Goal: Transaction & Acquisition: Purchase product/service

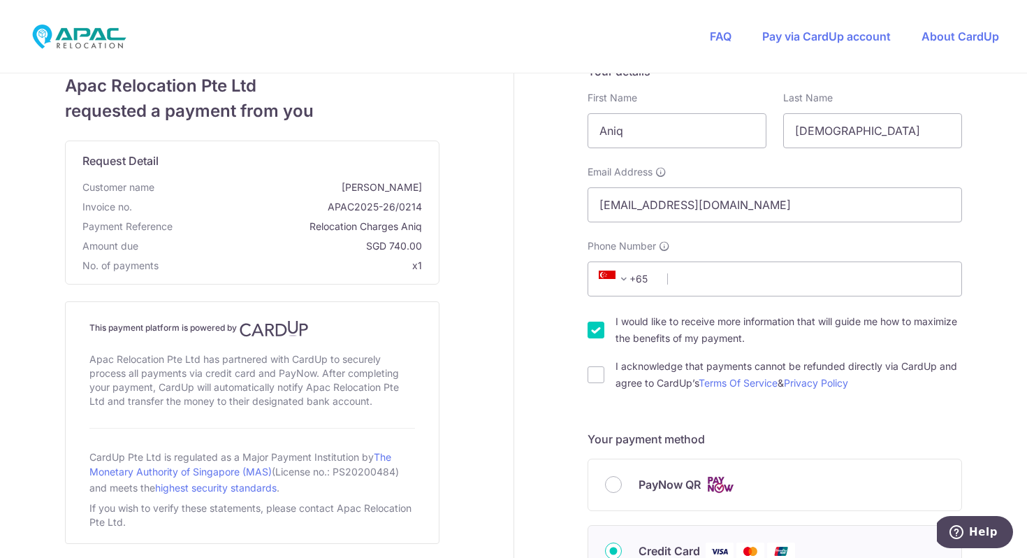
scroll to position [29, 0]
click at [715, 274] on input "Phone Number" at bounding box center [775, 277] width 375 height 35
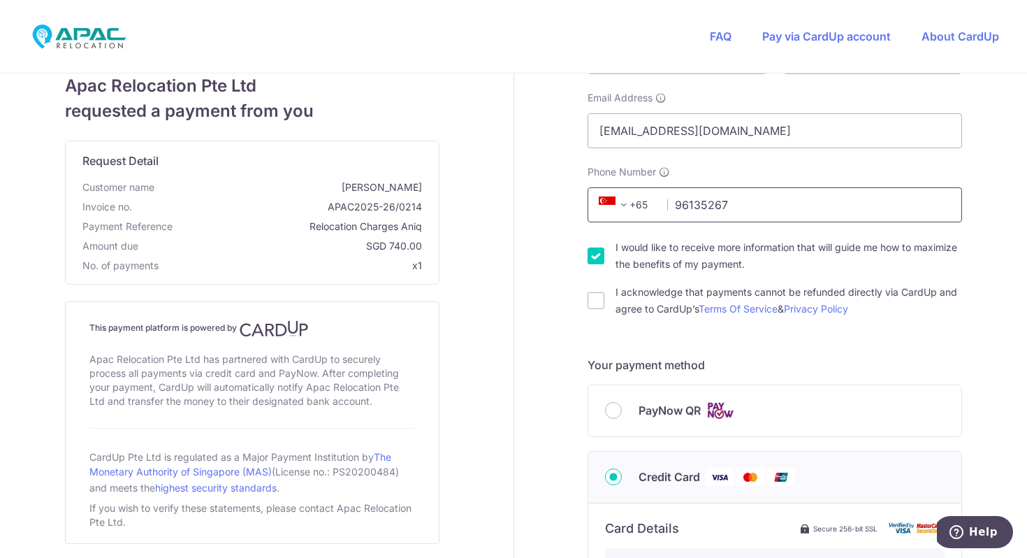
scroll to position [102, 0]
type input "96135267"
click at [673, 303] on label "I acknowledge that payments cannot be refunded directly via CardUp and agree to…" at bounding box center [789, 300] width 347 height 34
click at [604, 303] on input "I acknowledge that payments cannot be refunded directly via CardUp and agree to…" at bounding box center [596, 299] width 17 height 17
checkbox input "true"
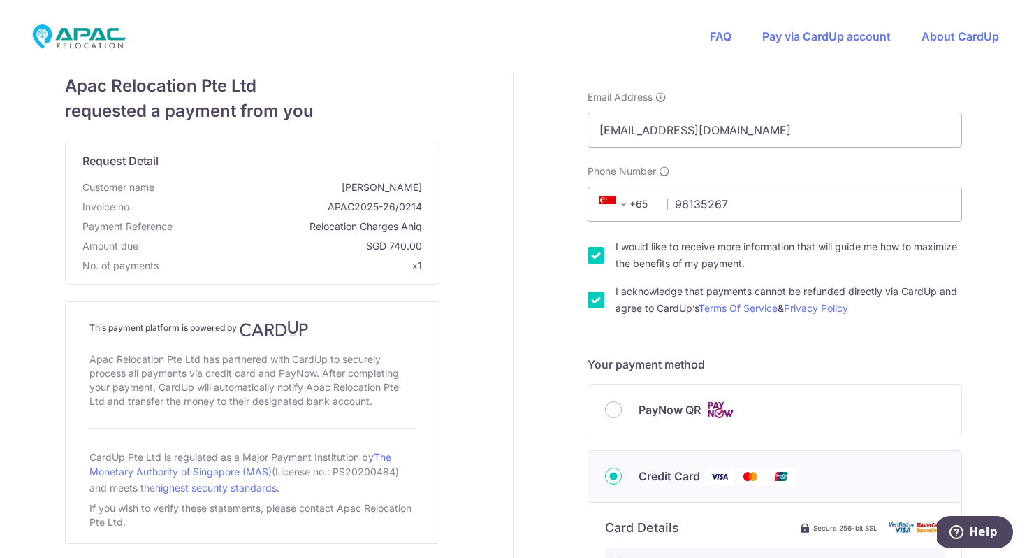
click at [693, 262] on label "I would like to receive more information that will guide me how to maximize the…" at bounding box center [789, 255] width 347 height 34
click at [604, 262] on input "I would like to receive more information that will guide me how to maximize the…" at bounding box center [596, 255] width 17 height 17
checkbox input "false"
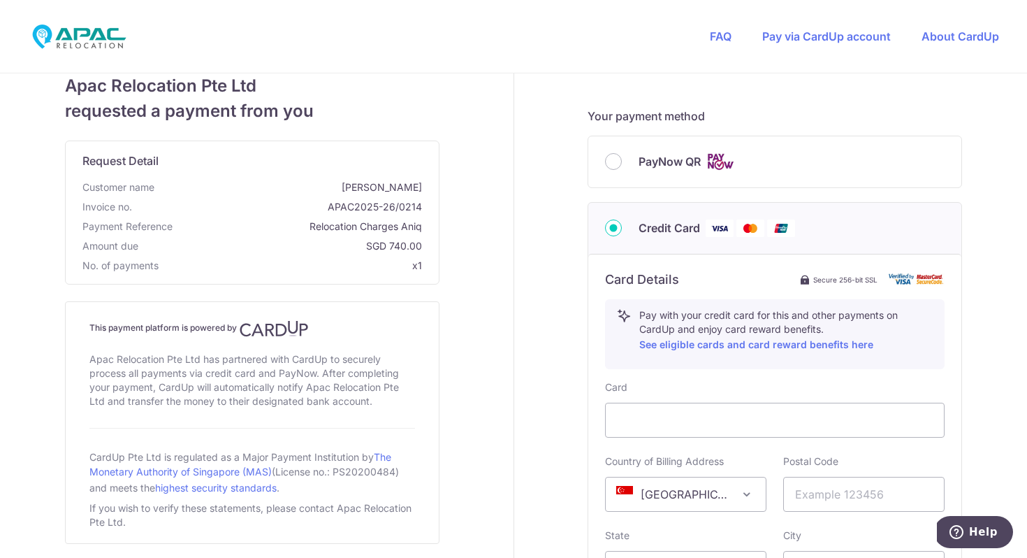
scroll to position [432, 0]
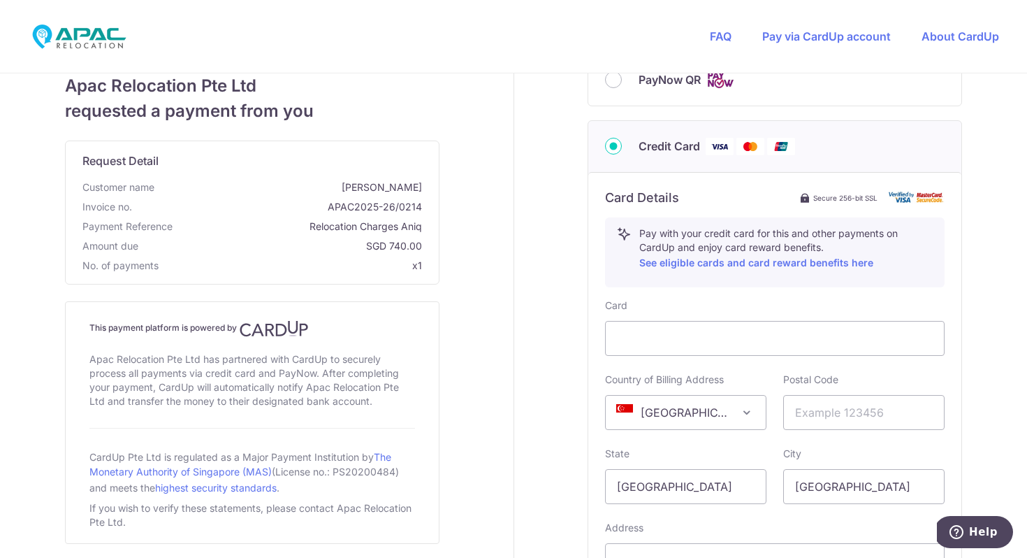
click at [746, 298] on div "Card" at bounding box center [775, 326] width 340 height 57
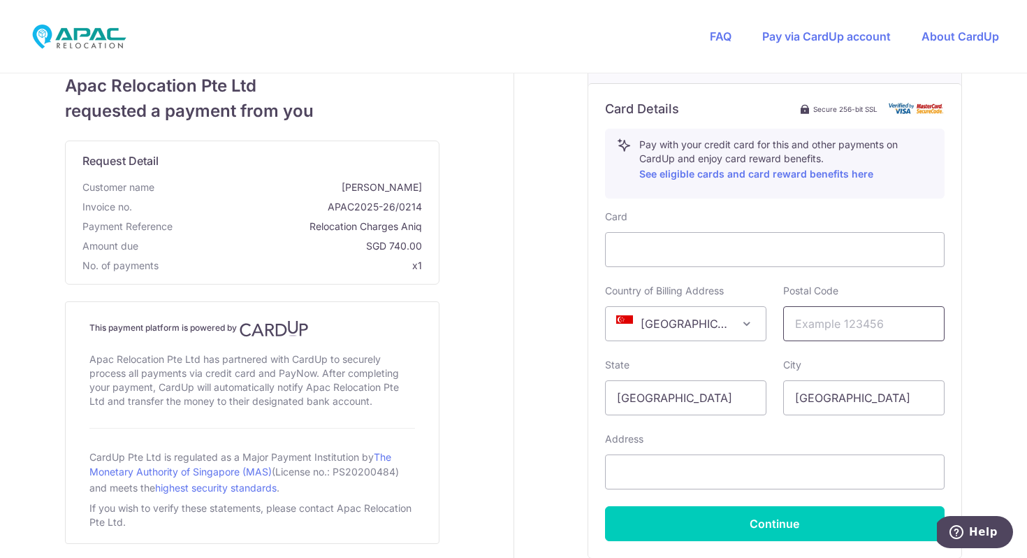
scroll to position [528, 0]
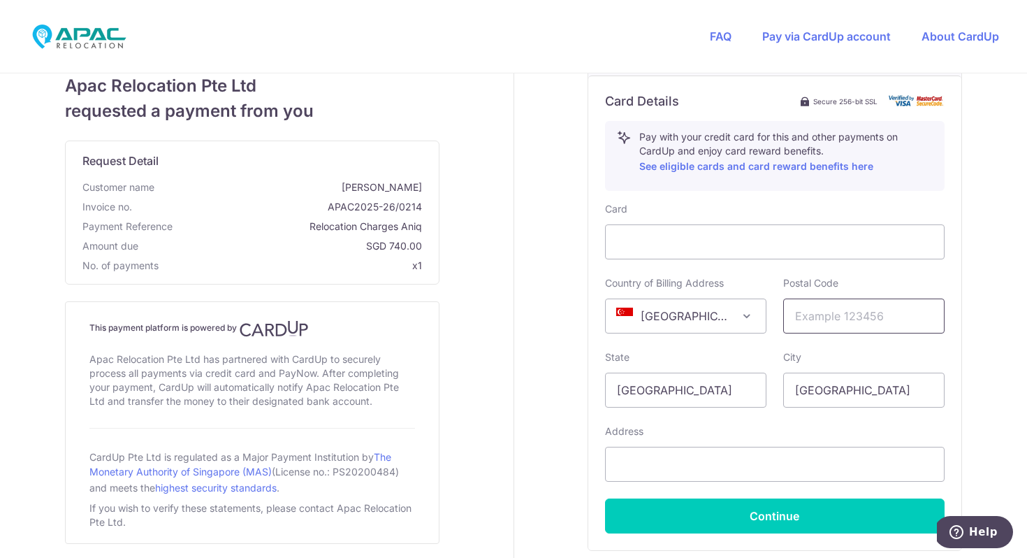
click at [833, 327] on input "text" at bounding box center [863, 315] width 161 height 35
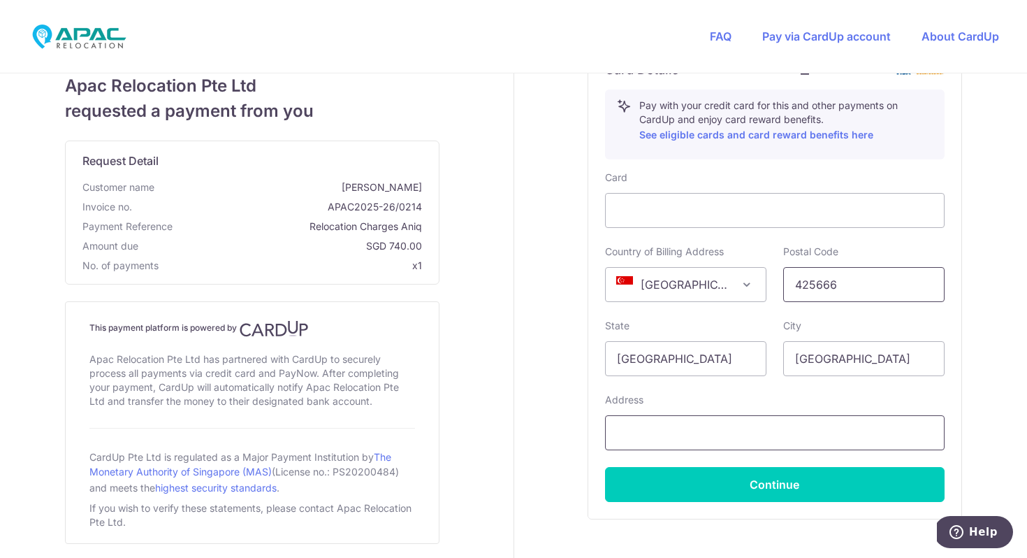
type input "425666"
click at [755, 433] on input "text" at bounding box center [775, 432] width 340 height 35
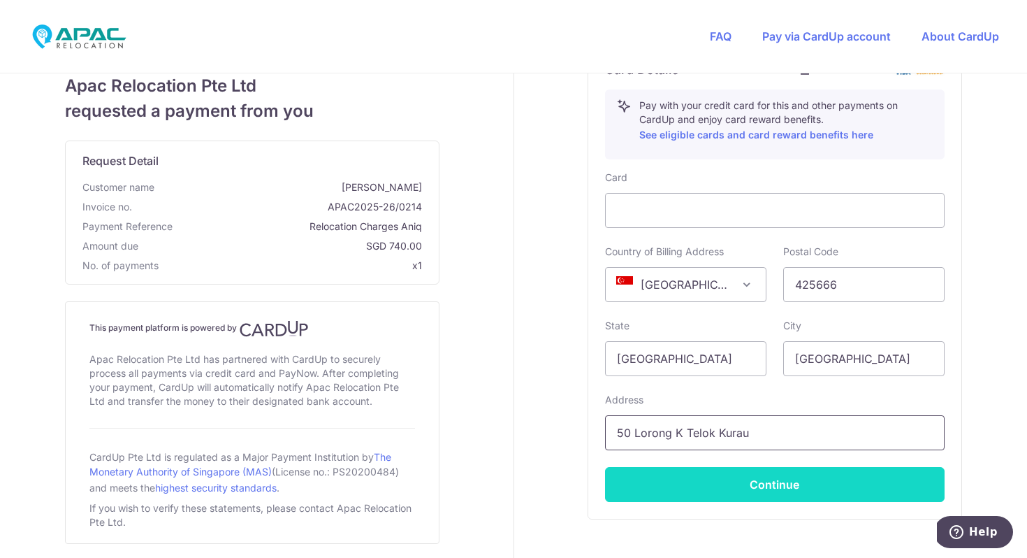
type input "50 Lorong K Telok Kurau"
click at [798, 480] on button "Continue" at bounding box center [775, 484] width 340 height 35
type input "**** 1518"
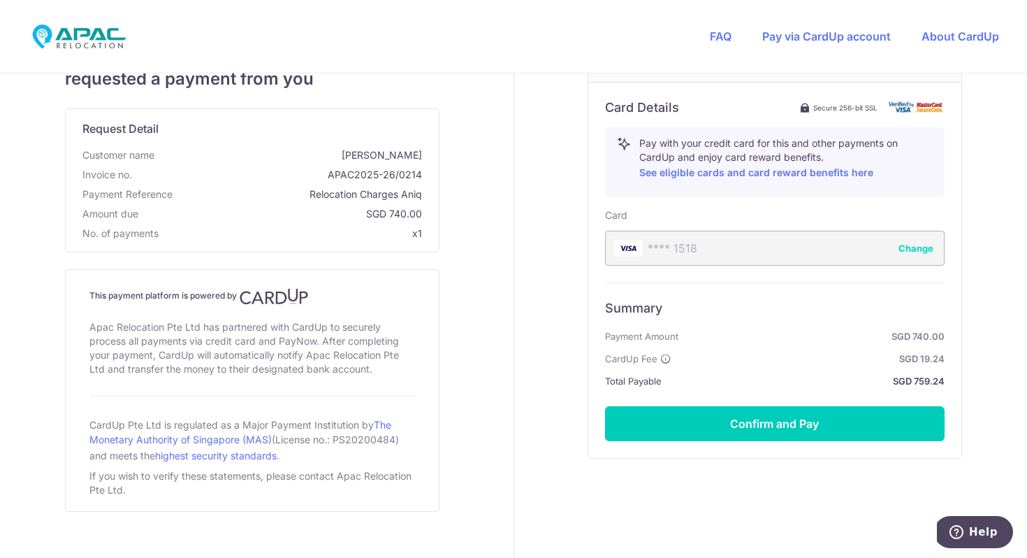
scroll to position [523, 0]
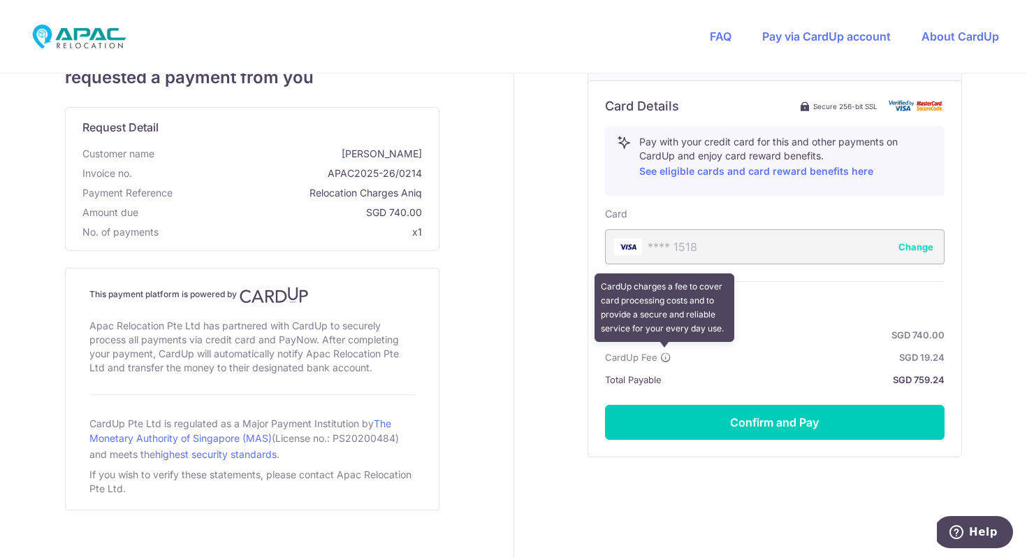
click at [662, 355] on icon at bounding box center [665, 357] width 11 height 11
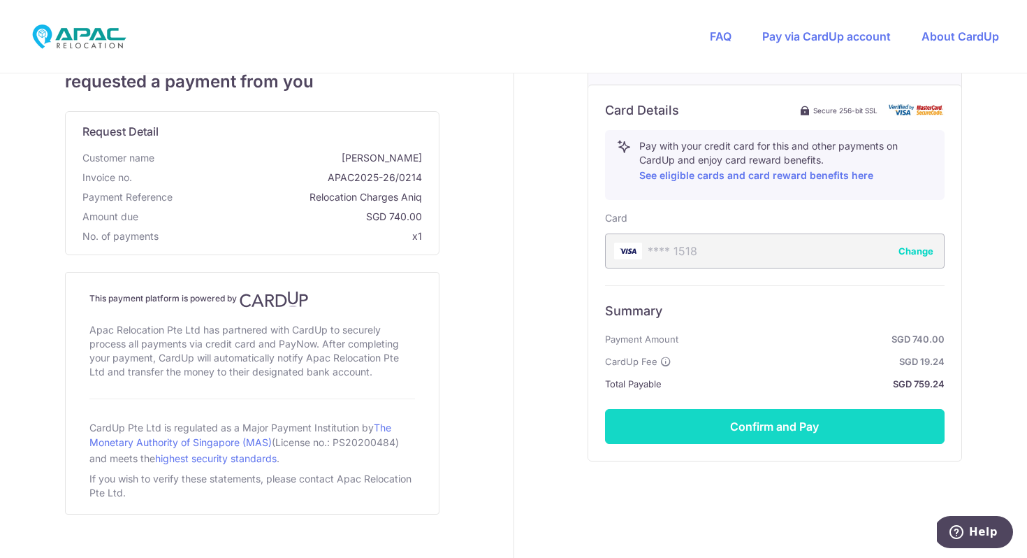
scroll to position [527, 0]
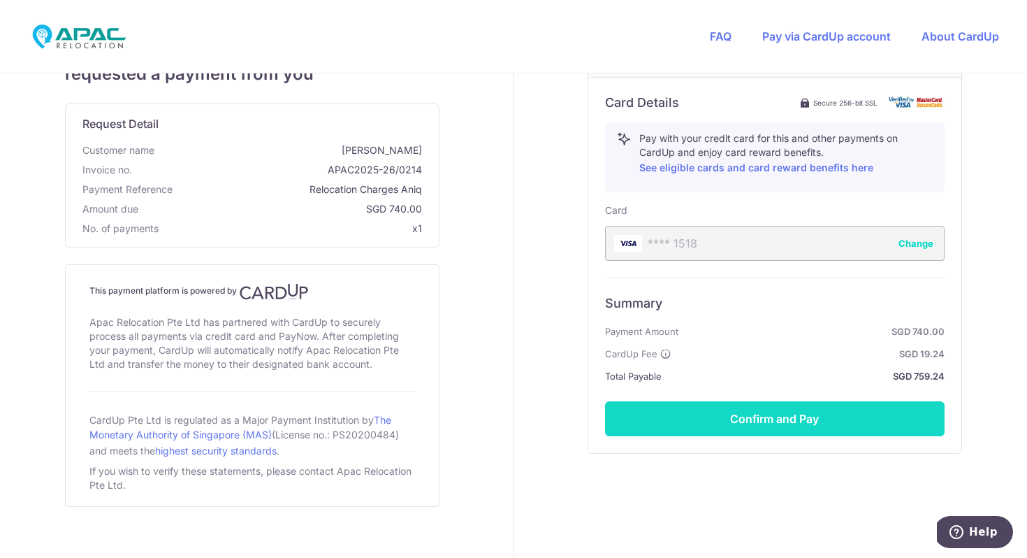
click at [736, 409] on button "Confirm and Pay" at bounding box center [775, 418] width 340 height 35
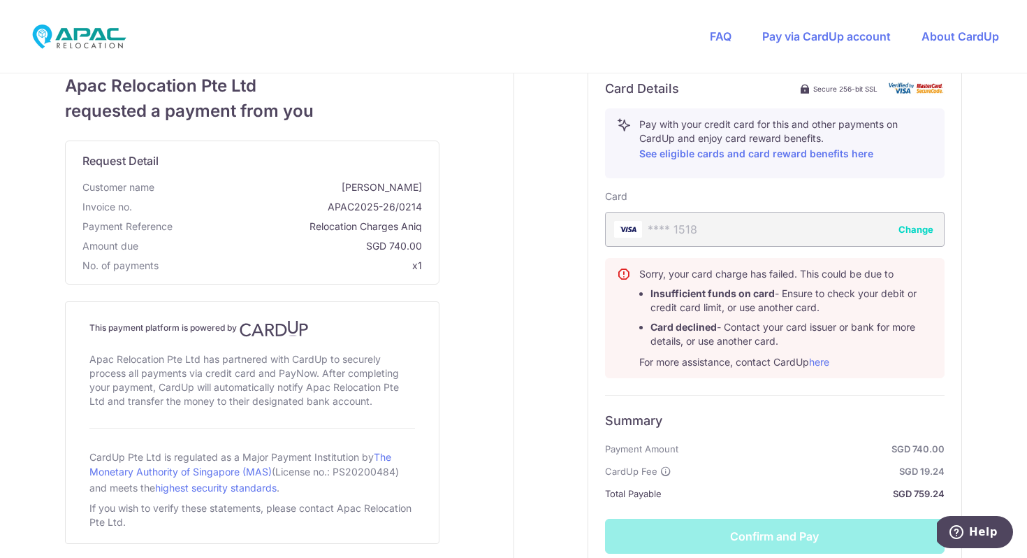
scroll to position [565, 0]
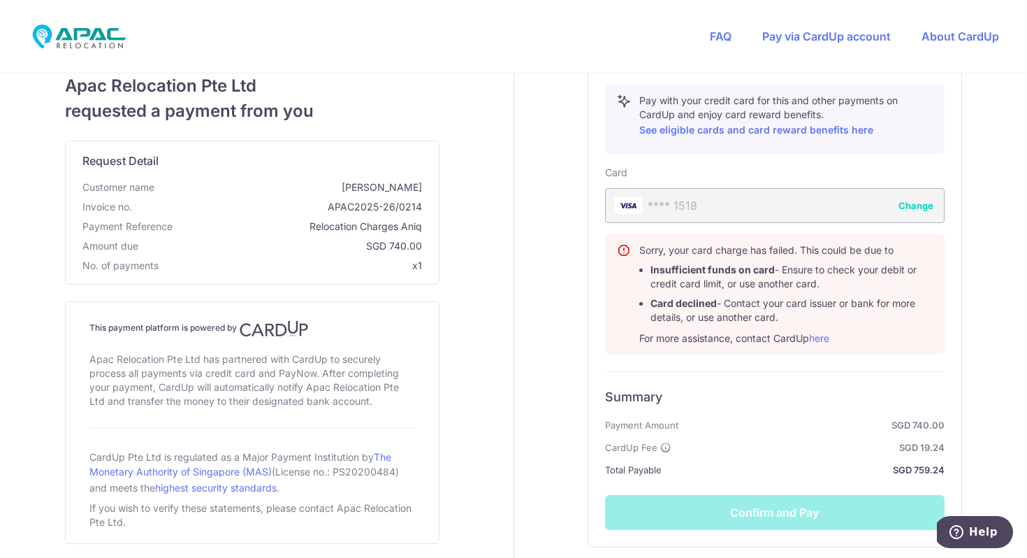
click at [791, 502] on div "Summary Payment Amount SGD 740.00 CardUp Fee SGD 19.24 Total Payable SGD 759.24…" at bounding box center [775, 450] width 340 height 159
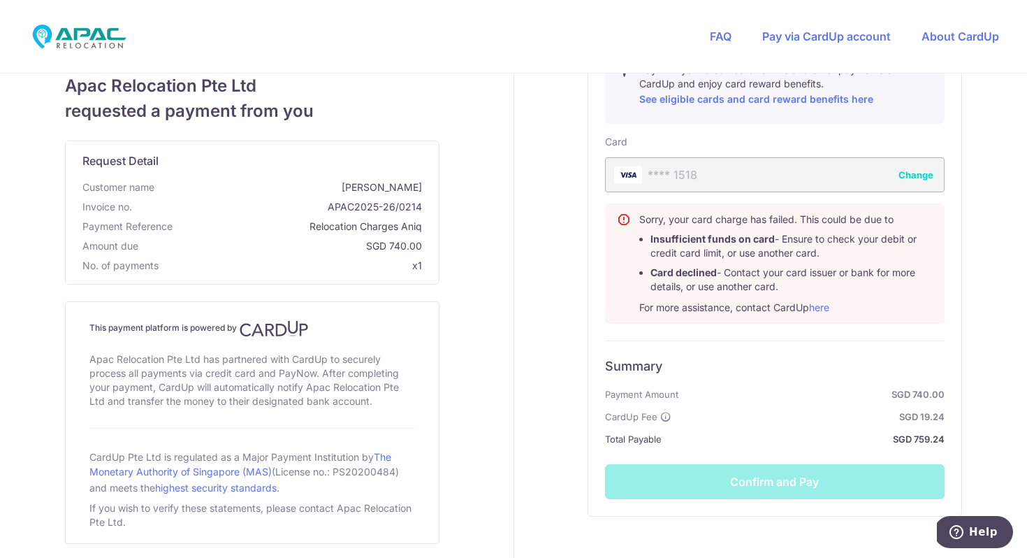
scroll to position [600, 0]
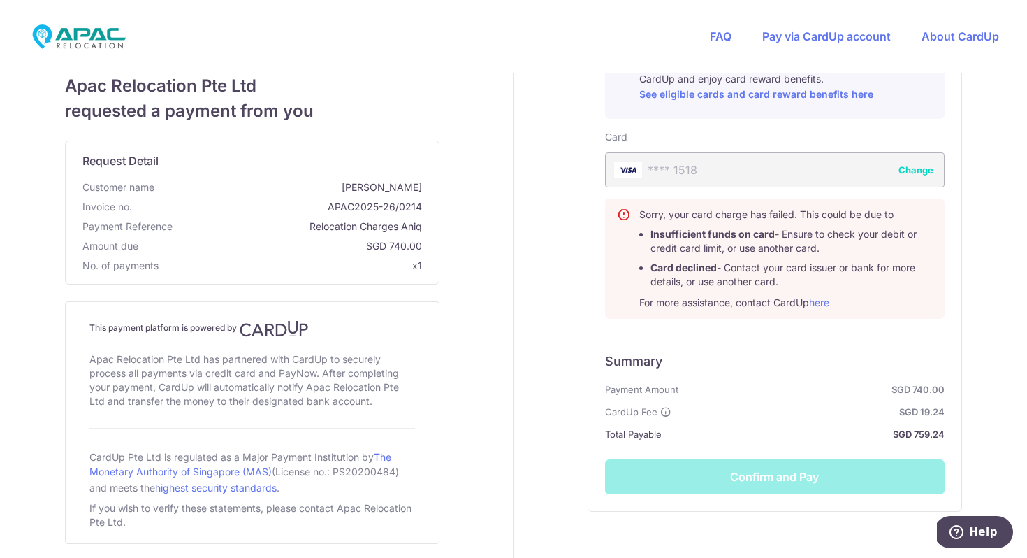
click at [909, 168] on button "Change" at bounding box center [916, 170] width 35 height 14
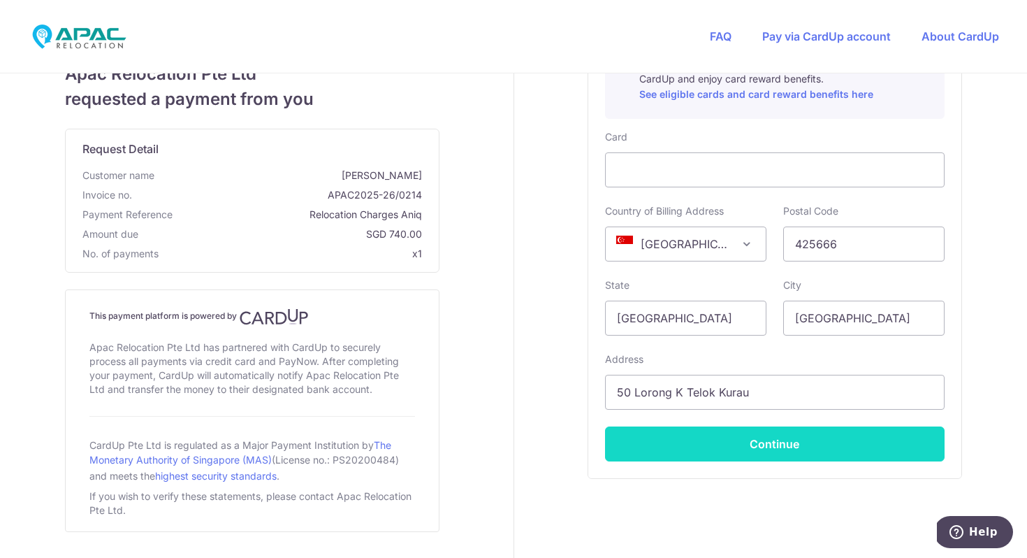
click at [764, 437] on button "Continue" at bounding box center [775, 443] width 340 height 35
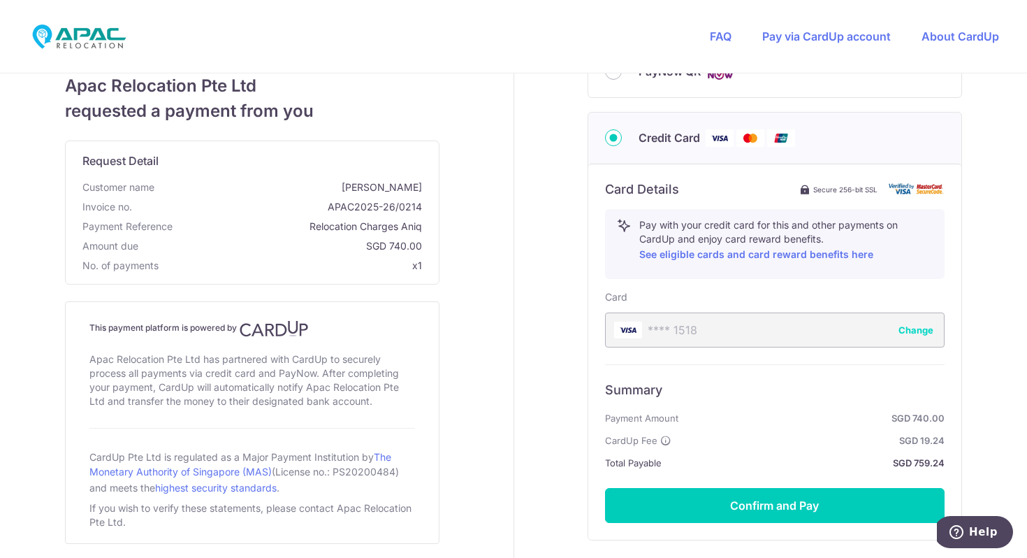
scroll to position [541, 0]
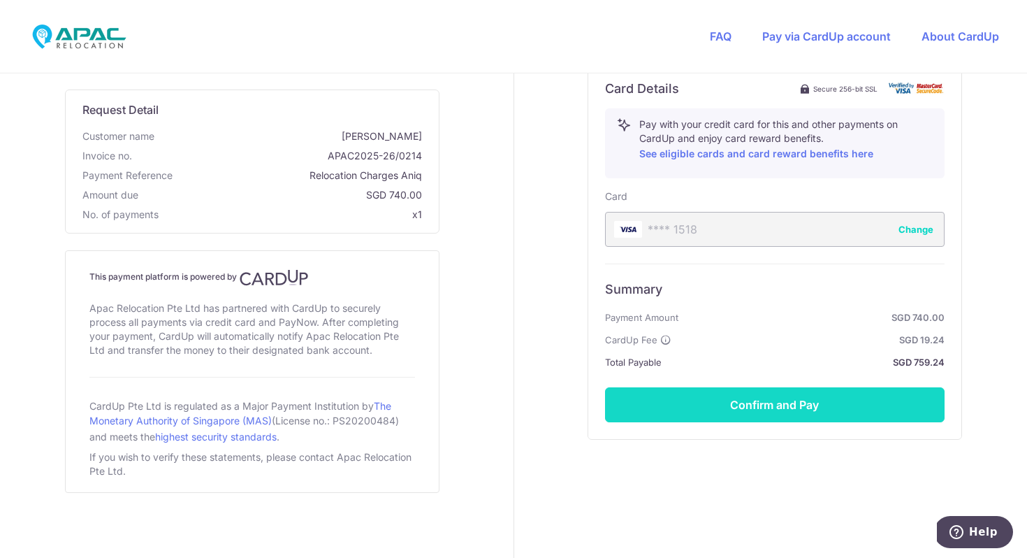
click at [793, 402] on button "Confirm and Pay" at bounding box center [775, 404] width 340 height 35
